Goal: Find contact information: Find contact information

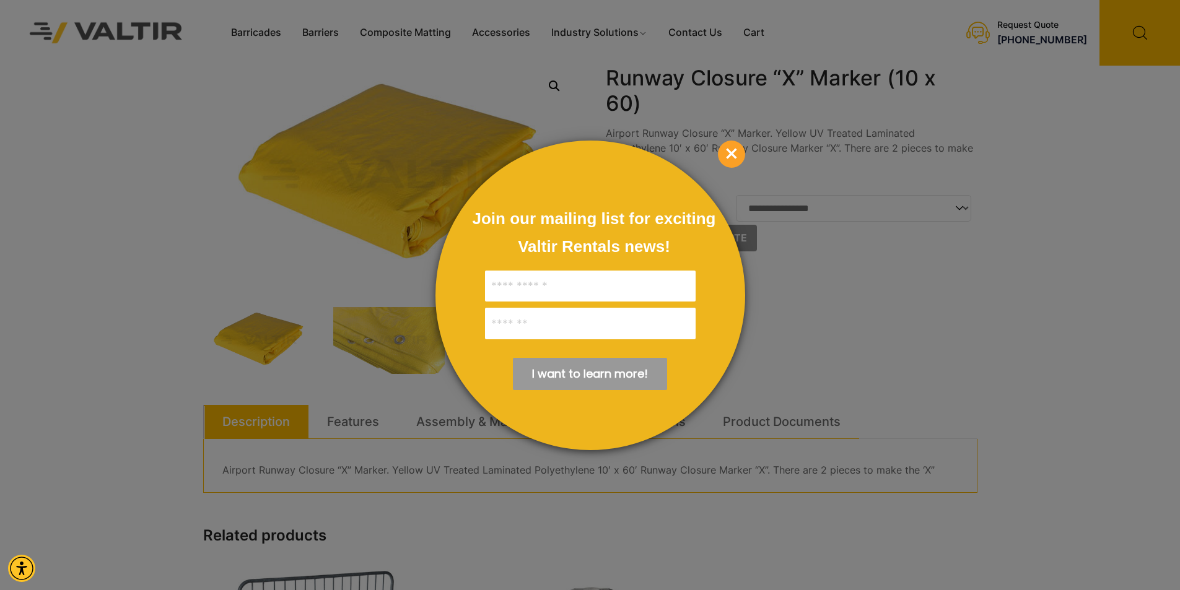
click at [734, 154] on span "×" at bounding box center [731, 154] width 27 height 27
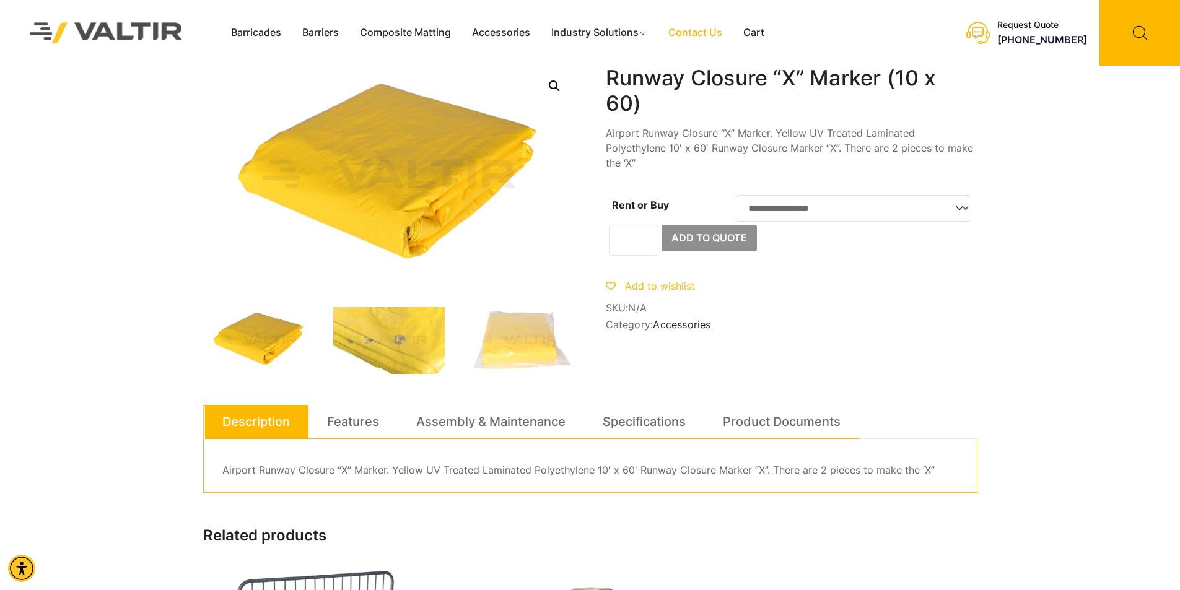
click at [696, 27] on link "Contact Us" at bounding box center [695, 33] width 75 height 19
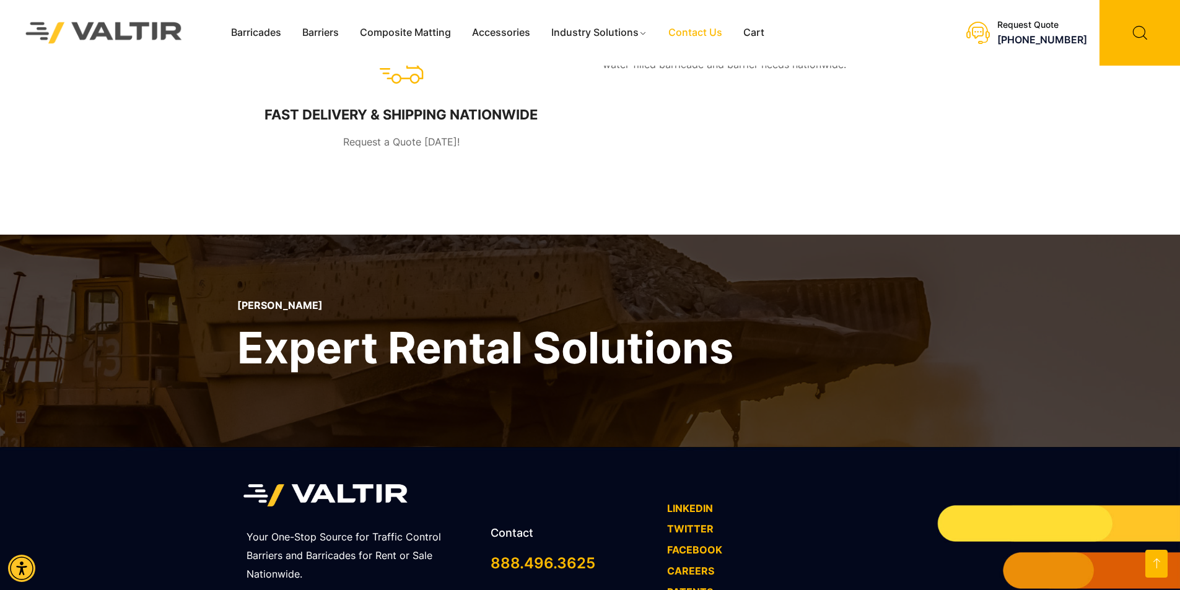
scroll to position [831, 0]
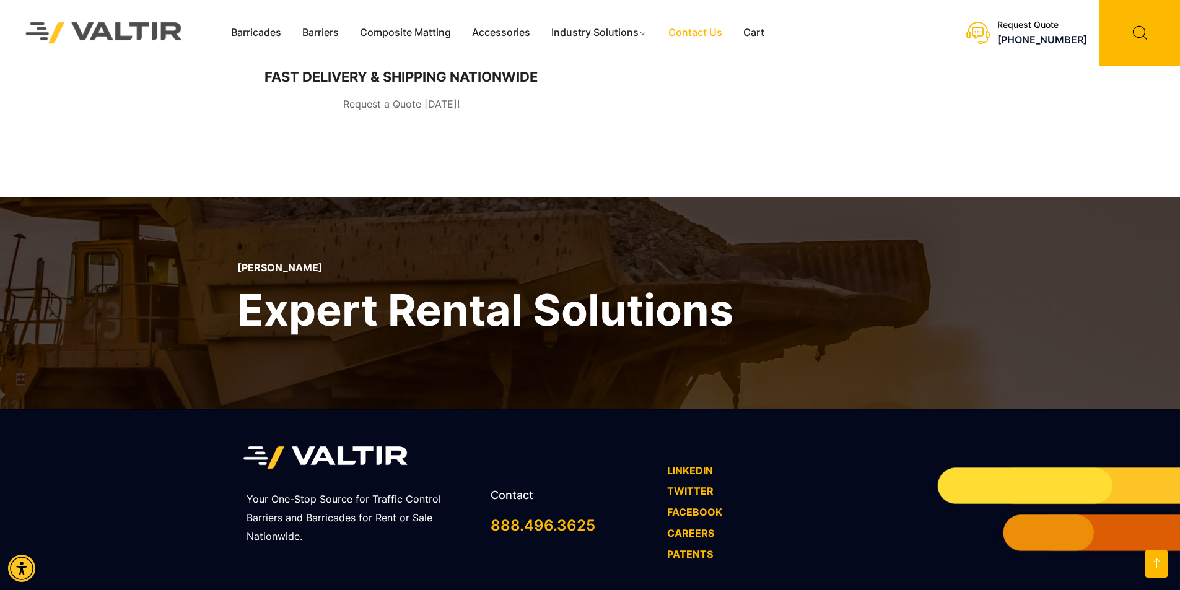
click at [518, 490] on div "Contact" at bounding box center [573, 500] width 164 height 20
click at [518, 490] on h2 "Contact" at bounding box center [573, 495] width 164 height 11
click at [594, 482] on div "Contact 888.496.3625" at bounding box center [572, 503] width 177 height 139
